Goal: Task Accomplishment & Management: Use online tool/utility

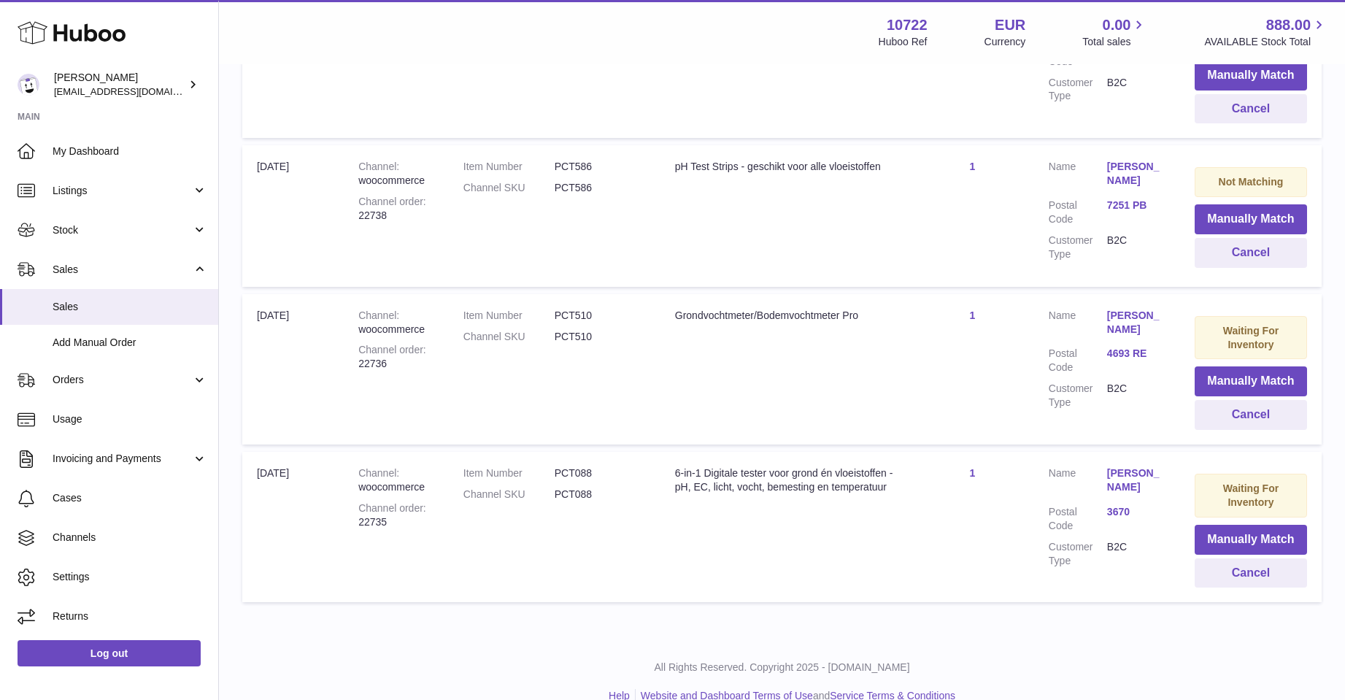
scroll to position [888, 0]
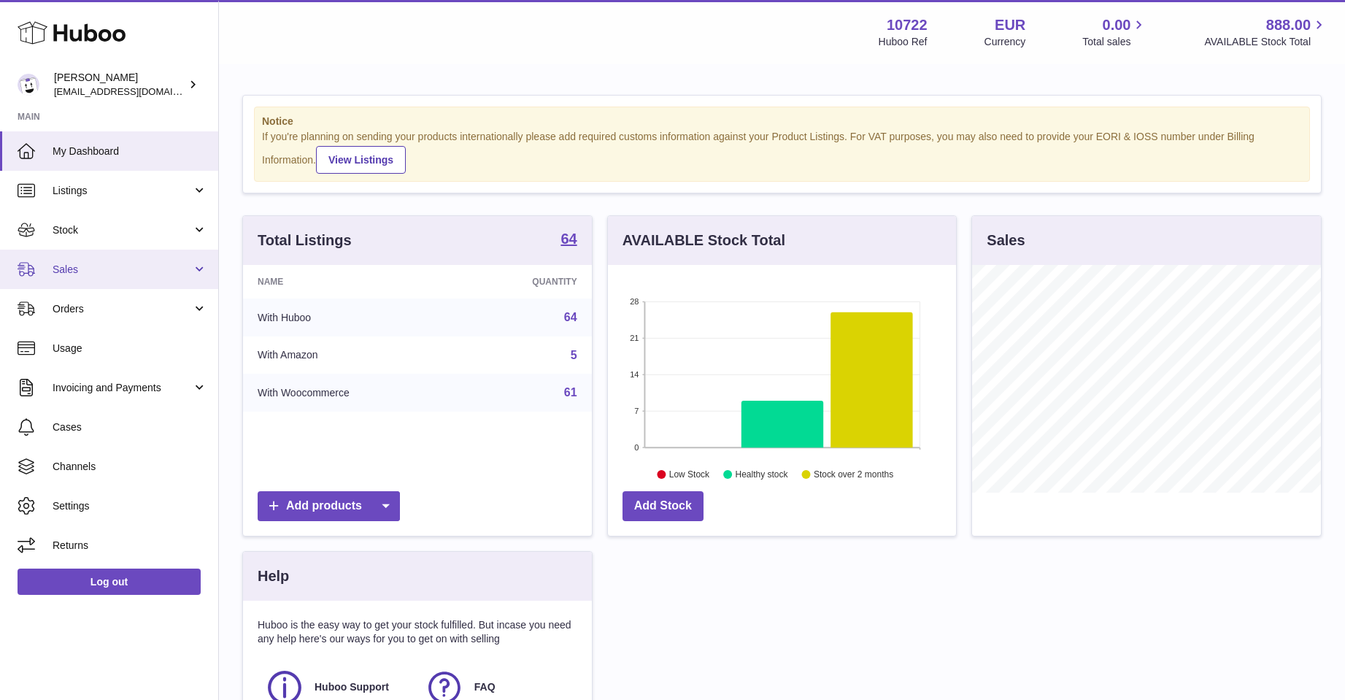
scroll to position [228, 348]
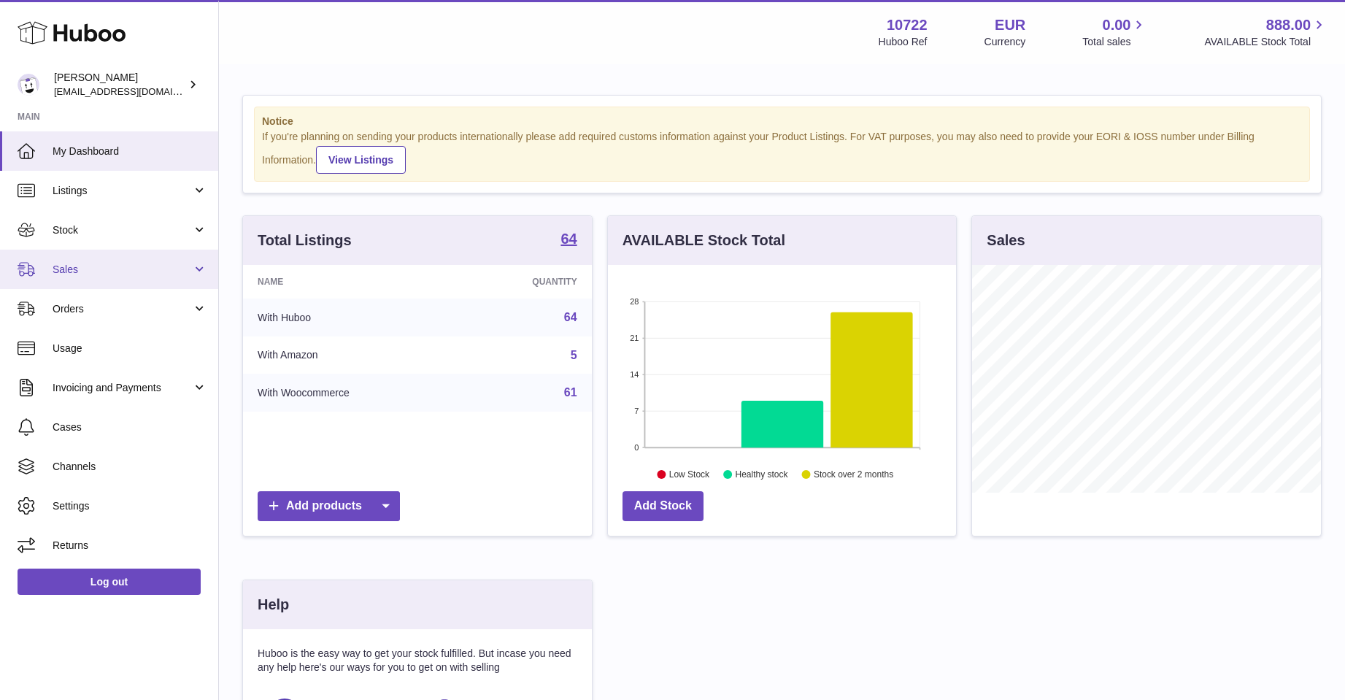
click at [70, 269] on span "Sales" at bounding box center [122, 270] width 139 height 14
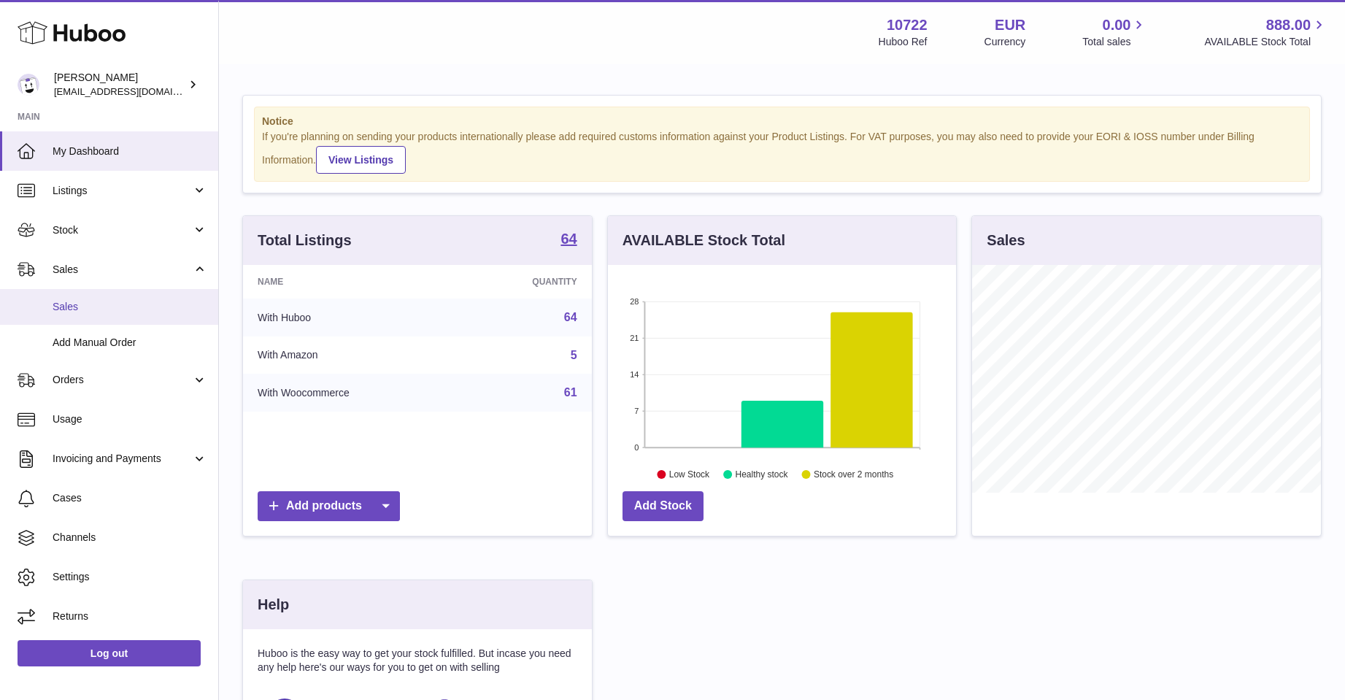
click at [72, 301] on span "Sales" at bounding box center [130, 307] width 155 height 14
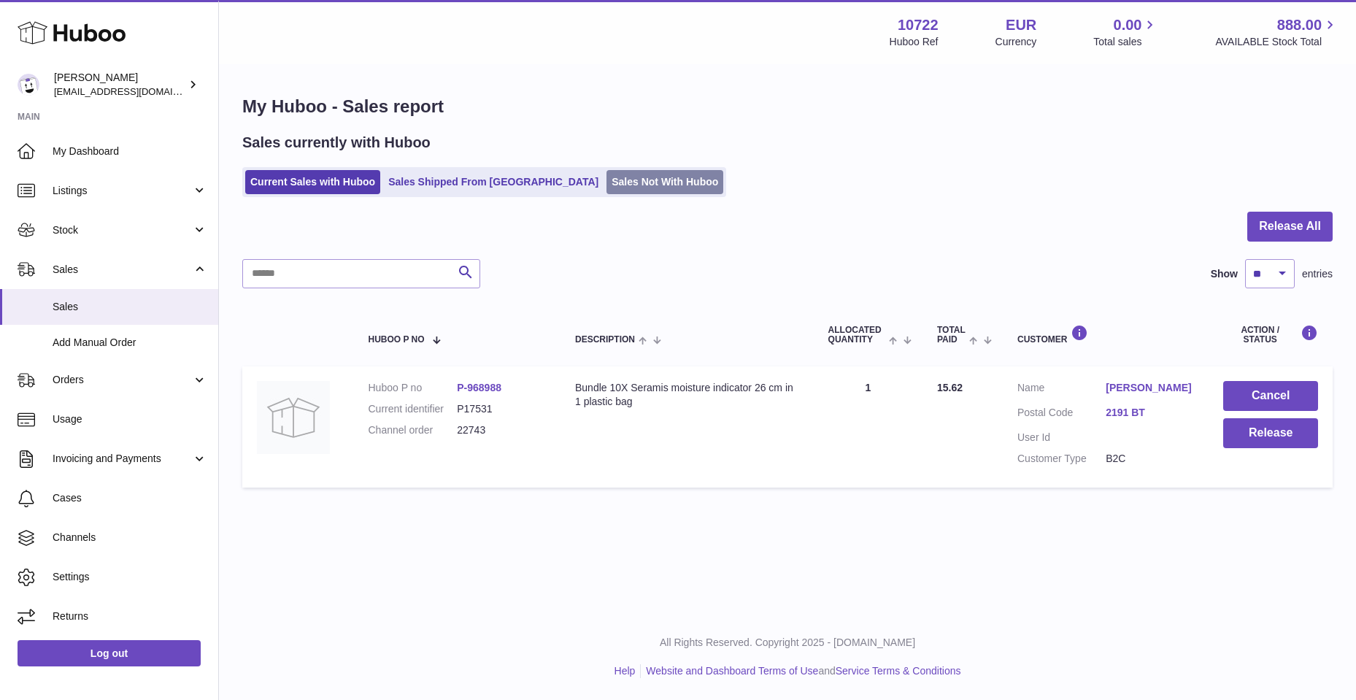
click at [606, 176] on link "Sales Not With Huboo" at bounding box center [664, 182] width 117 height 24
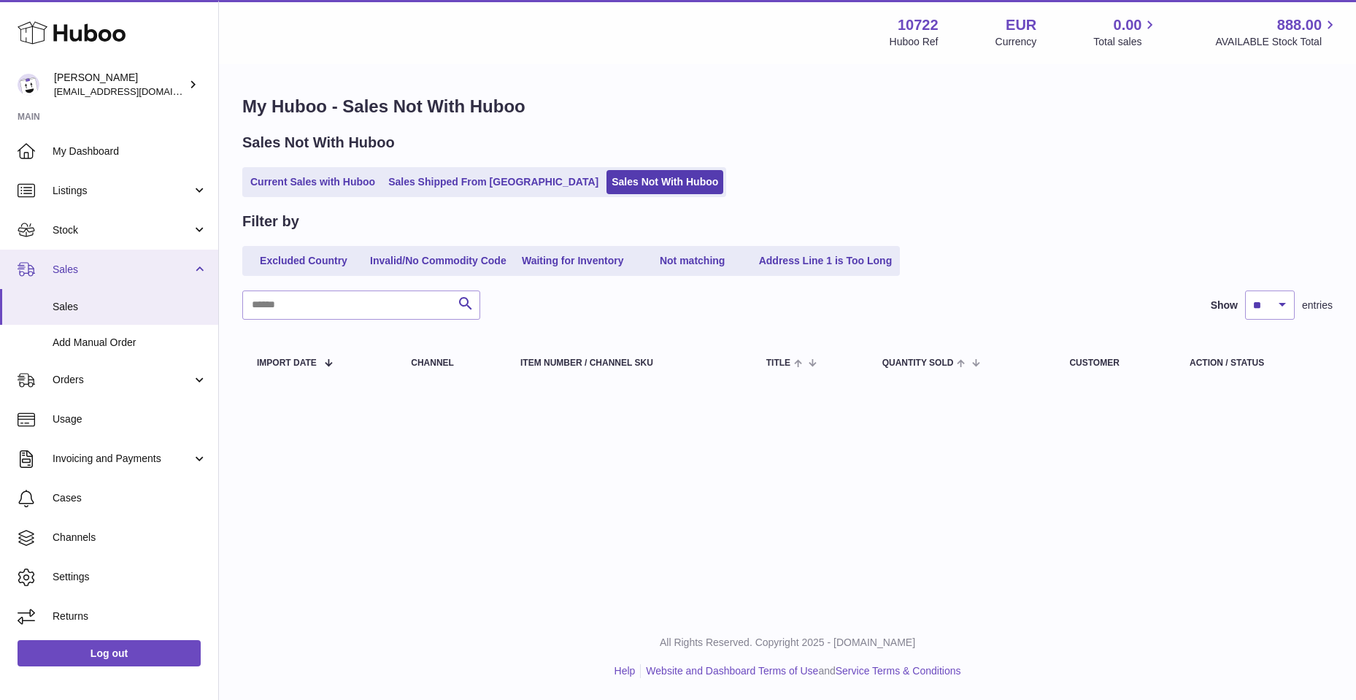
click at [64, 269] on span "Sales" at bounding box center [122, 270] width 139 height 14
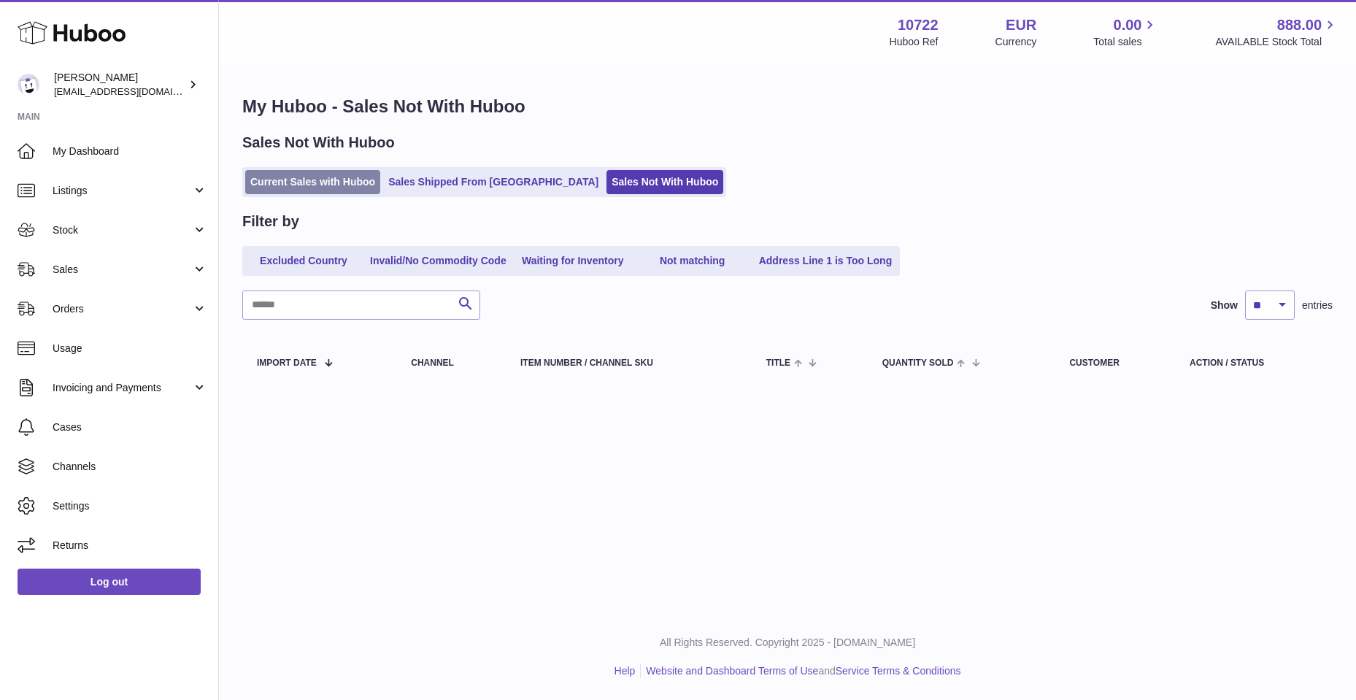
click at [295, 181] on link "Current Sales with Huboo" at bounding box center [312, 182] width 135 height 24
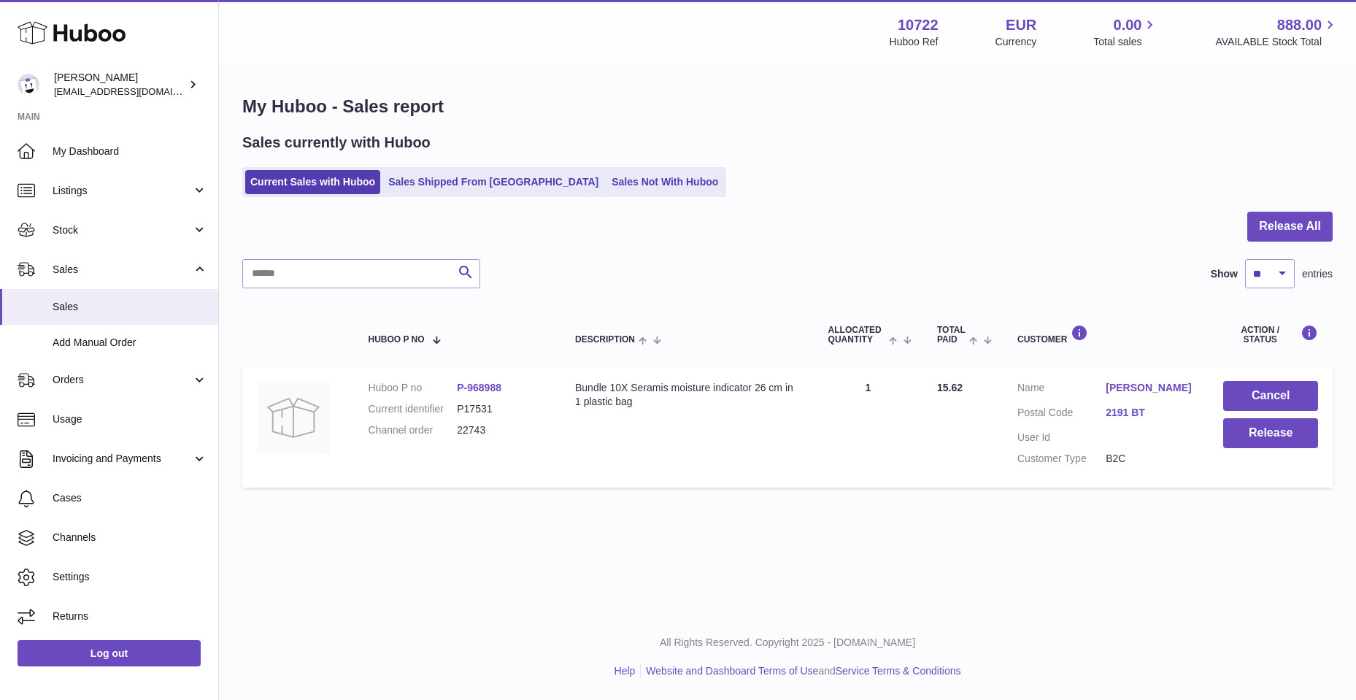
click at [1127, 383] on link "[PERSON_NAME]" at bounding box center [1150, 388] width 88 height 14
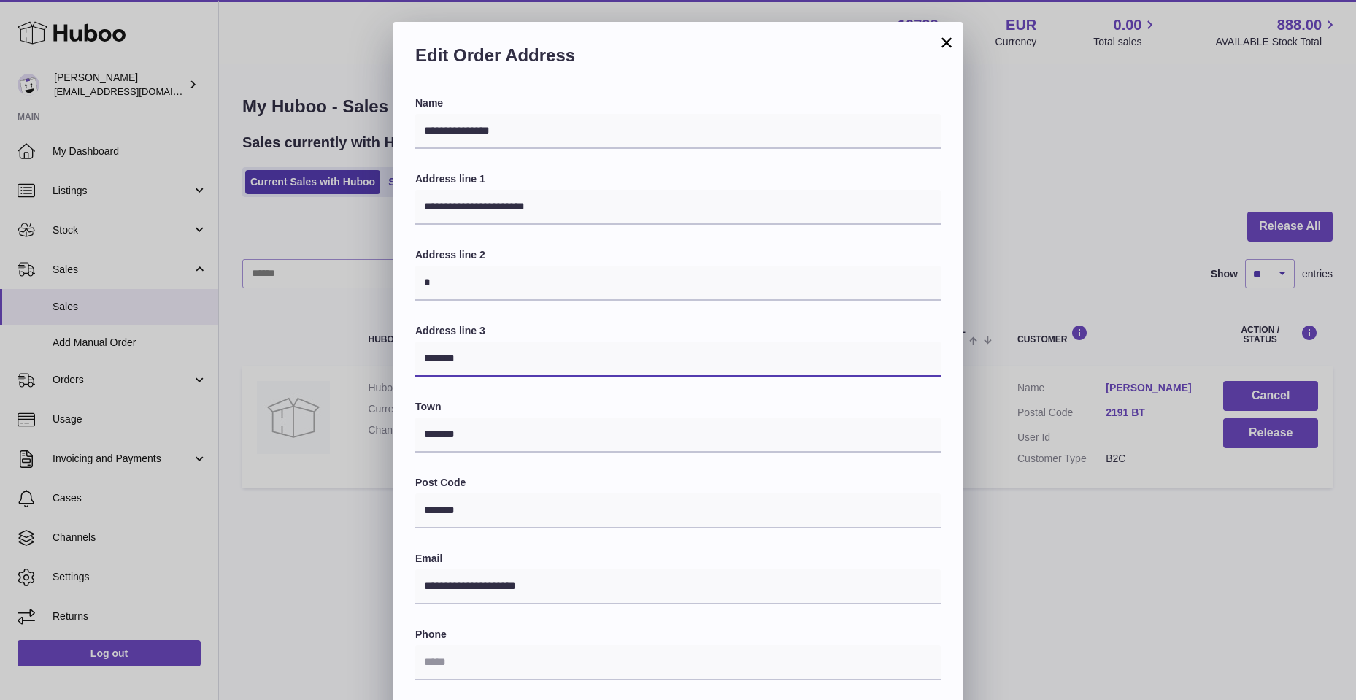
drag, startPoint x: 424, startPoint y: 356, endPoint x: 462, endPoint y: 361, distance: 38.3
click at [462, 361] on input "*******" at bounding box center [677, 359] width 525 height 35
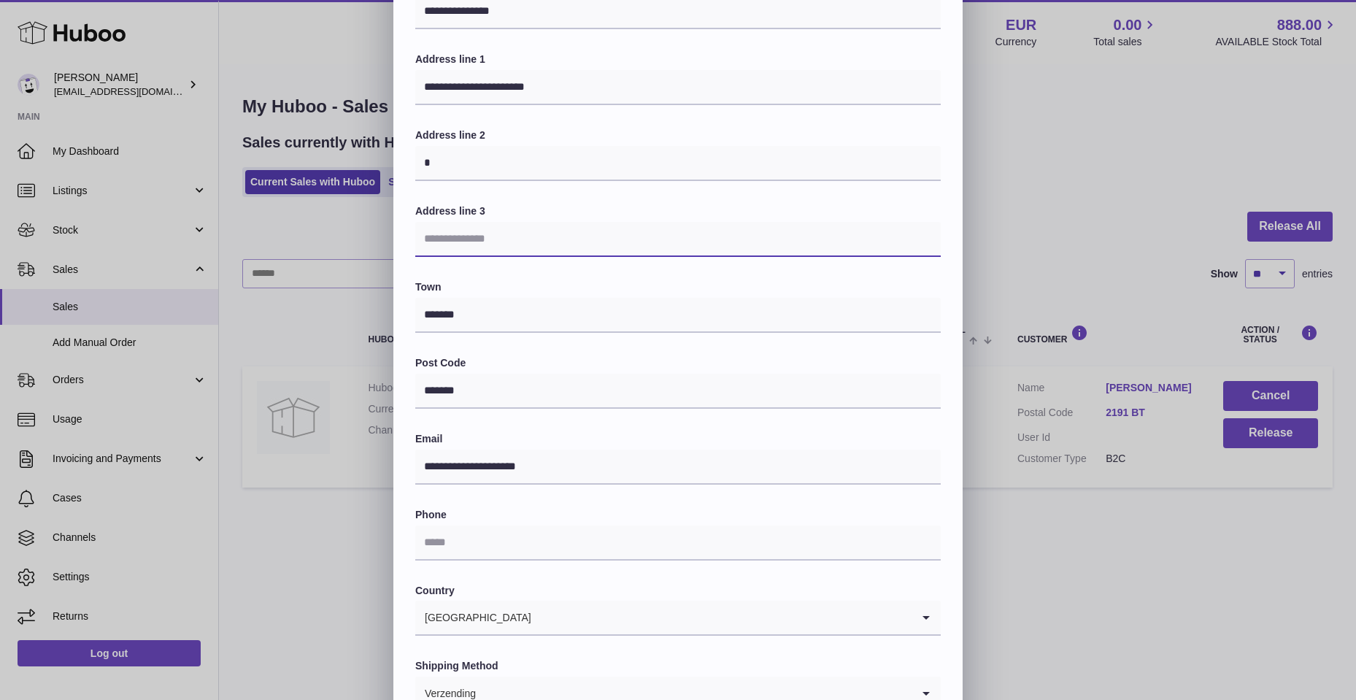
scroll to position [220, 0]
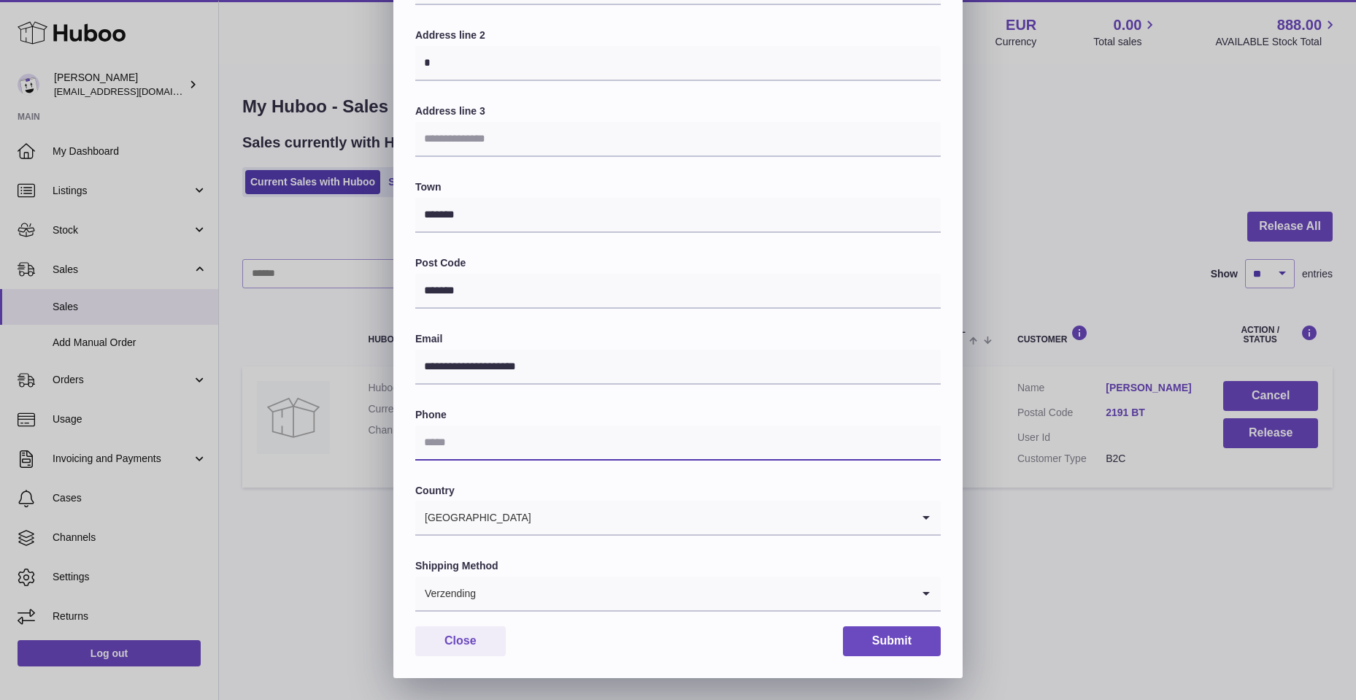
click at [460, 441] on input "text" at bounding box center [677, 442] width 525 height 35
type input "**********"
click at [925, 593] on icon "Search for option" at bounding box center [925, 593] width 29 height 34
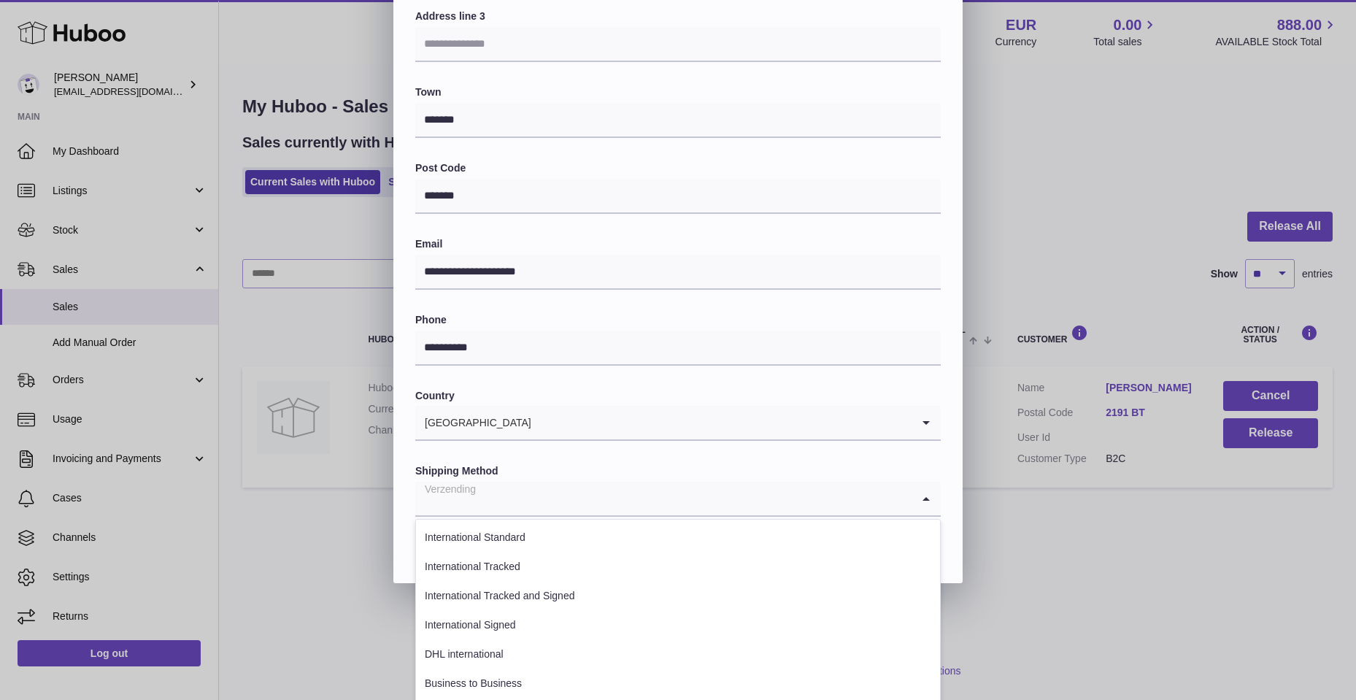
scroll to position [317, 0]
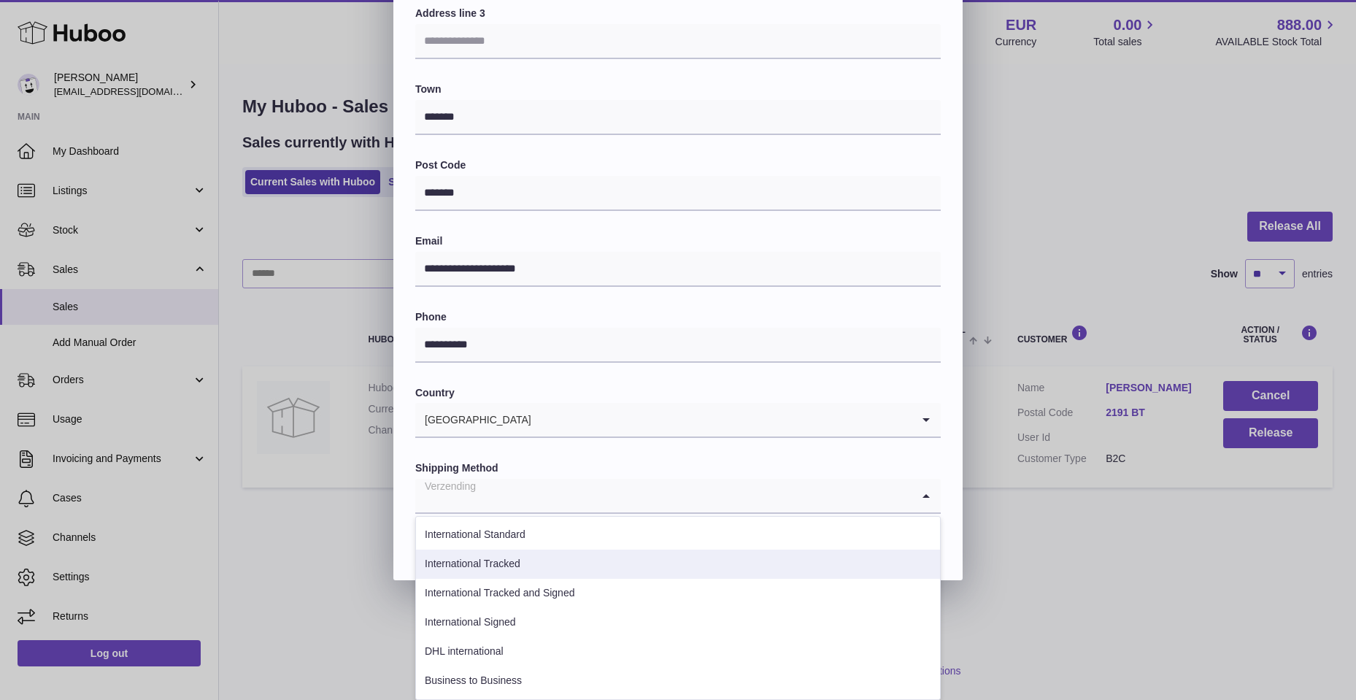
click at [504, 561] on li "International Tracked" at bounding box center [678, 563] width 524 height 29
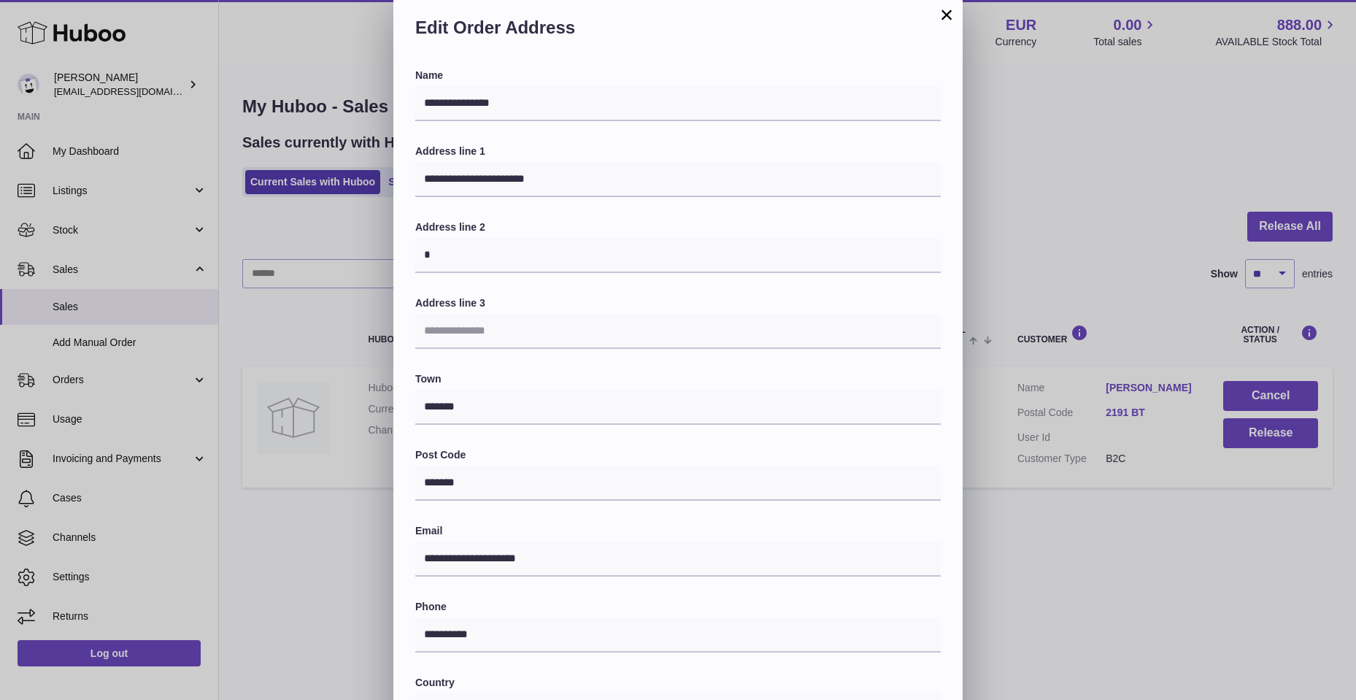
scroll to position [1, 0]
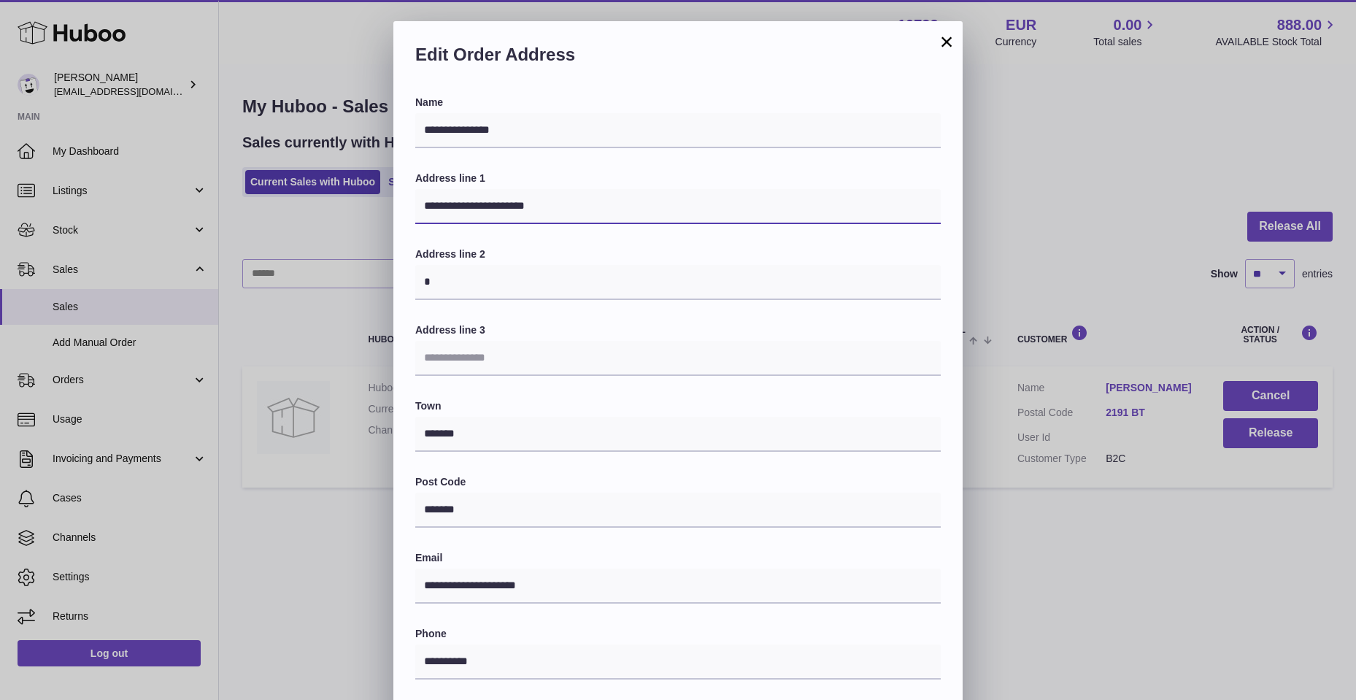
click at [556, 204] on input "**********" at bounding box center [677, 206] width 525 height 35
type input "**********"
click at [428, 280] on input "*" at bounding box center [677, 282] width 525 height 35
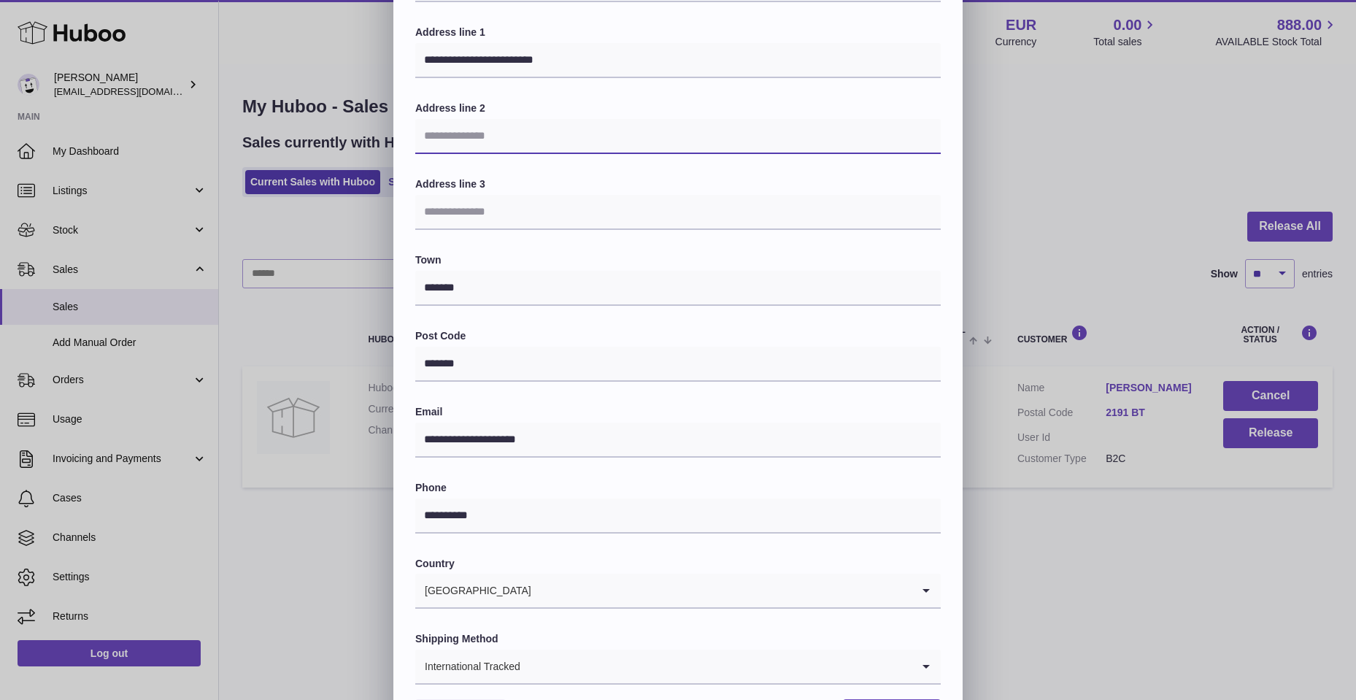
scroll to position [220, 0]
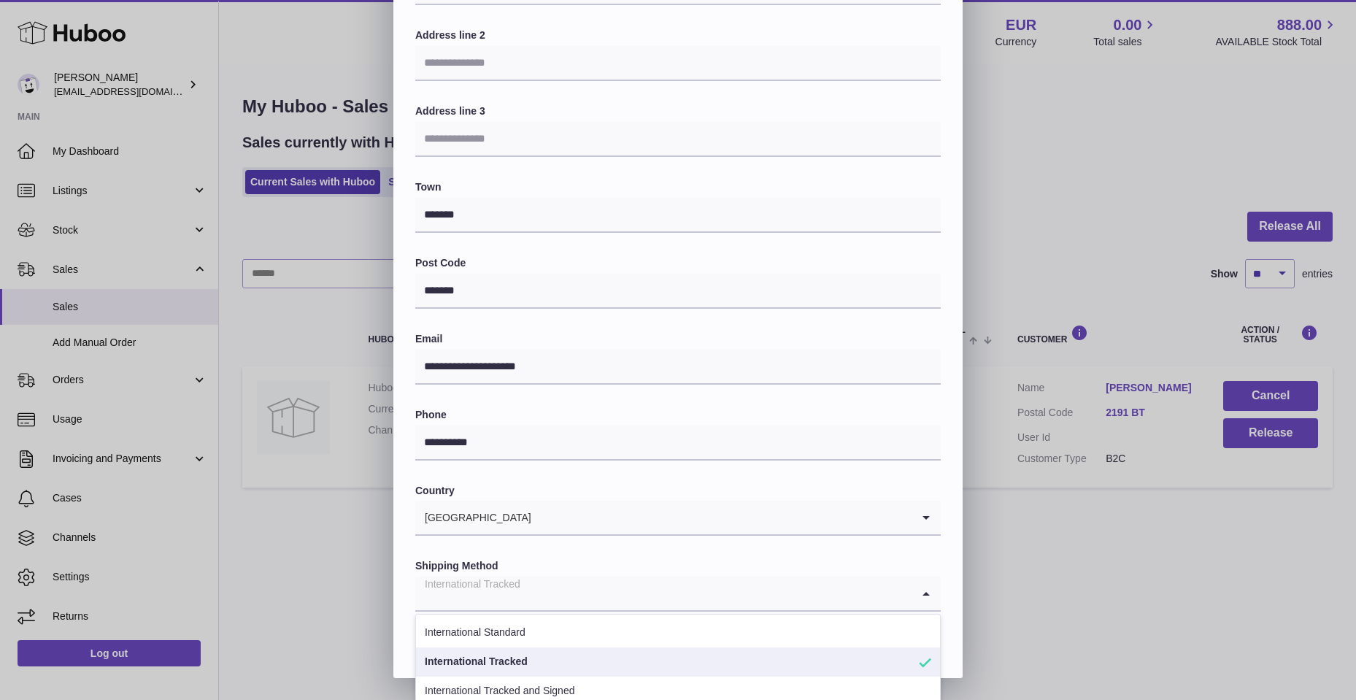
click at [931, 594] on icon "Search for option" at bounding box center [925, 593] width 29 height 34
click at [458, 661] on li "International Tracked" at bounding box center [678, 661] width 524 height 29
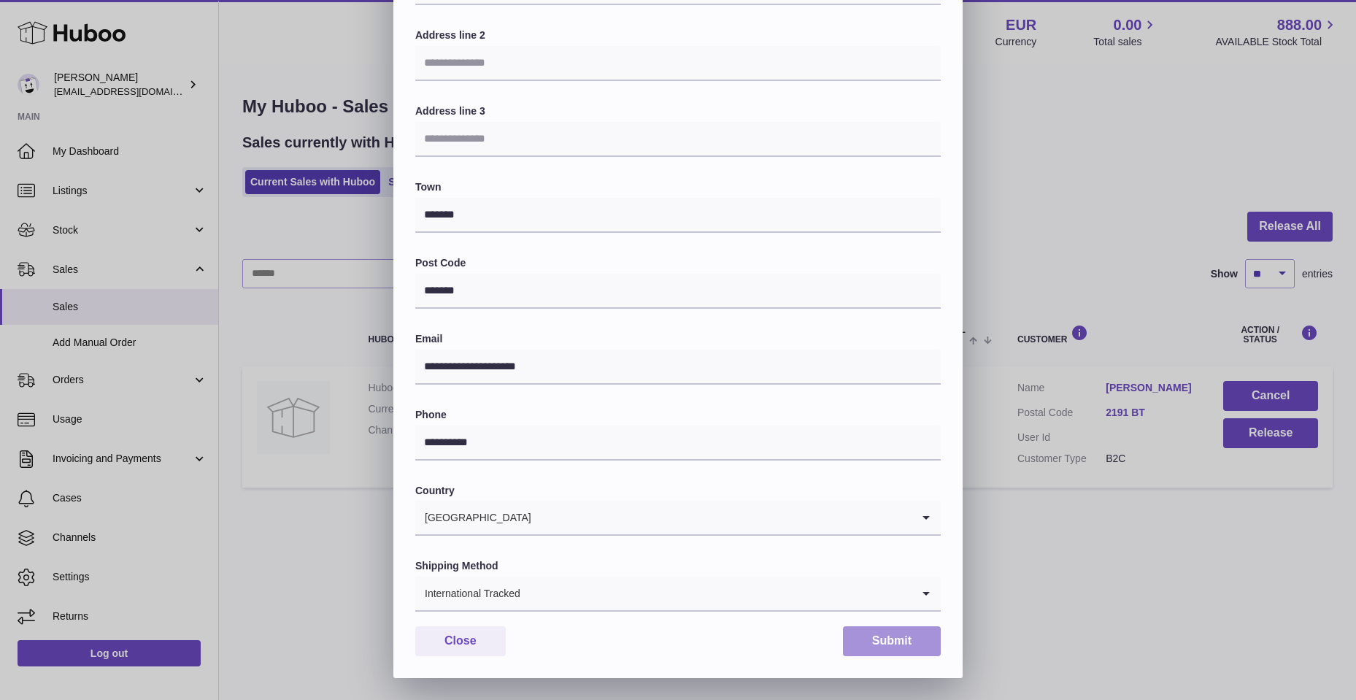
click at [881, 645] on button "Submit" at bounding box center [892, 641] width 98 height 30
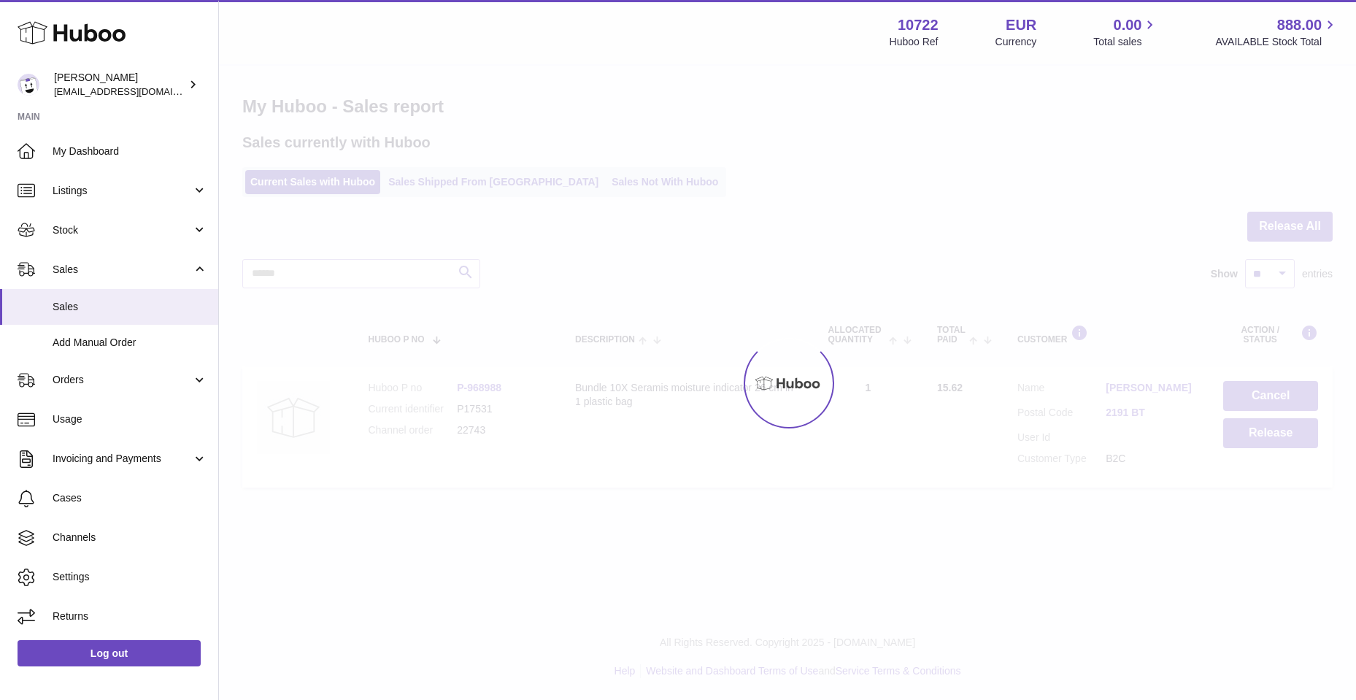
scroll to position [0, 0]
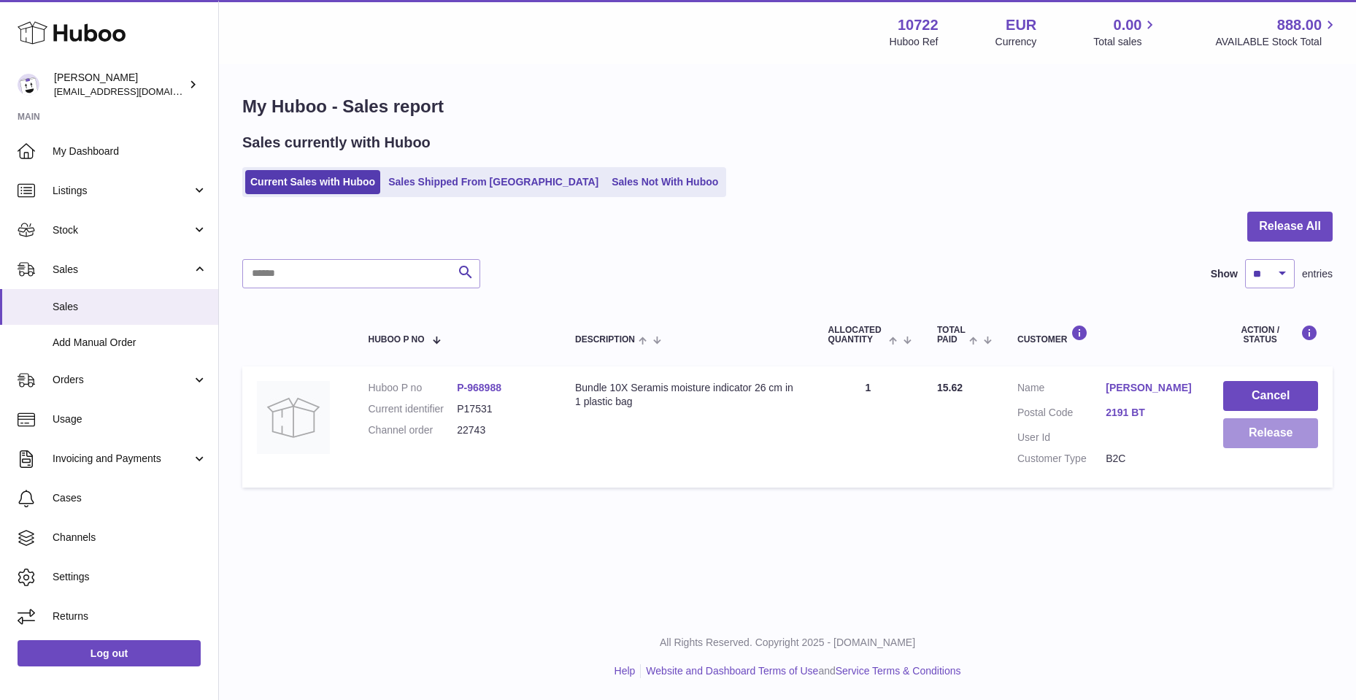
click at [1273, 440] on button "Release" at bounding box center [1270, 433] width 95 height 30
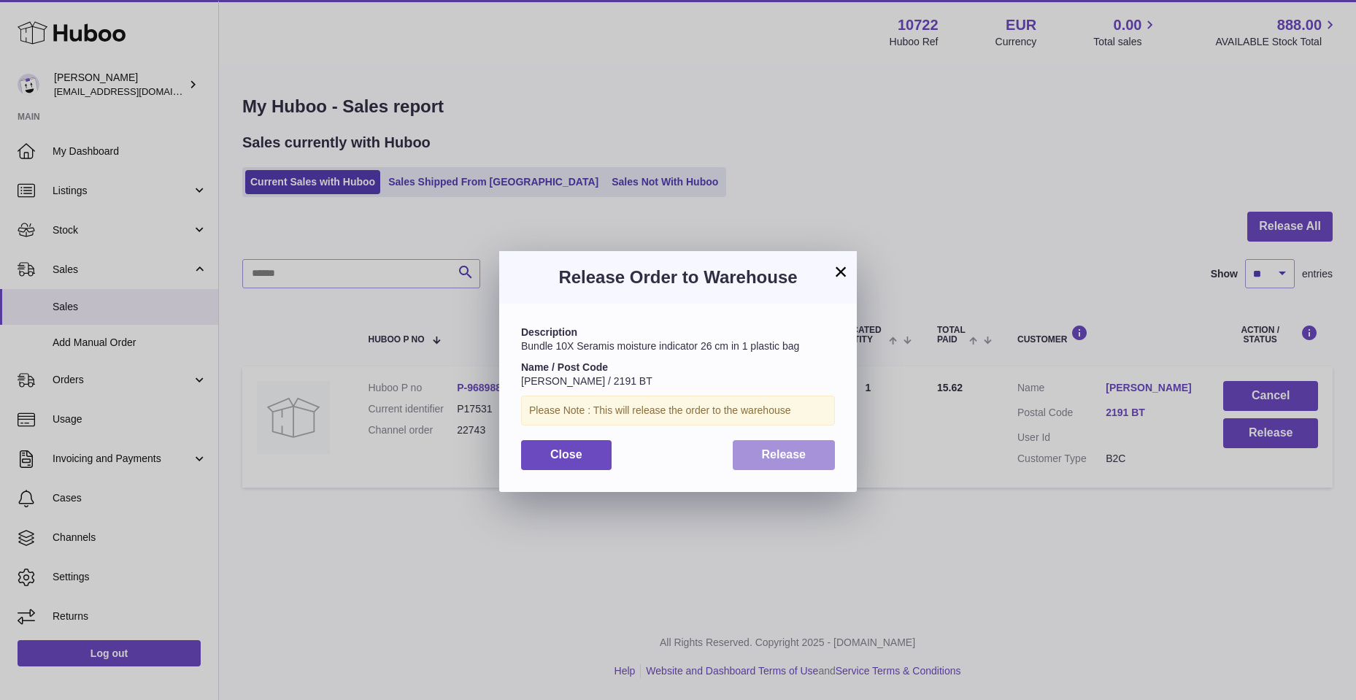
click at [814, 453] on button "Release" at bounding box center [784, 455] width 103 height 30
